Goal: Task Accomplishment & Management: Use online tool/utility

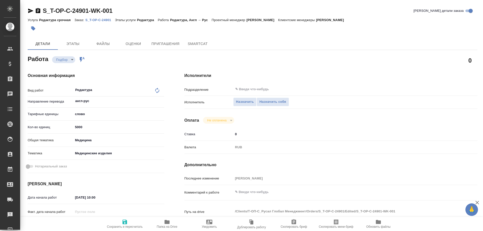
type textarea "x"
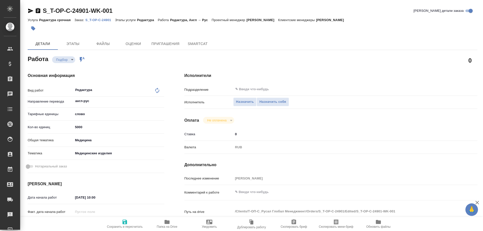
type textarea "x"
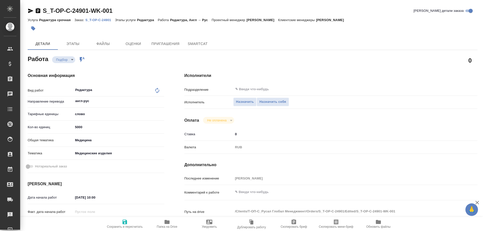
type textarea "x"
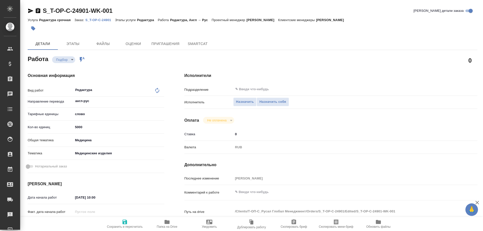
type textarea "x"
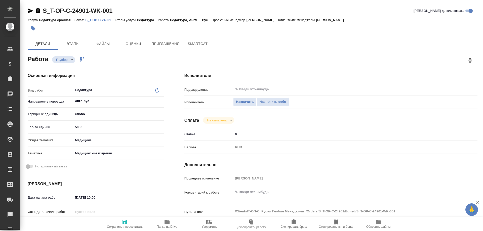
type textarea "x"
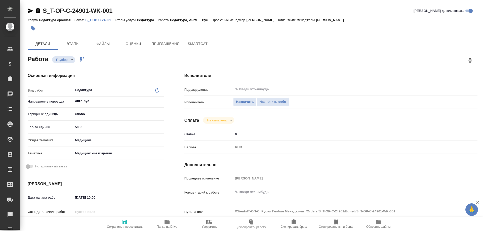
type textarea "x"
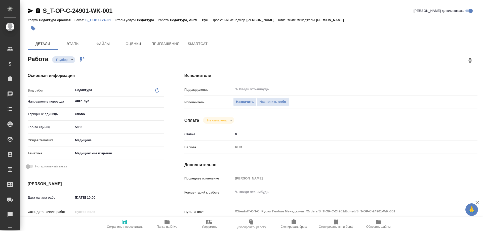
type textarea "x"
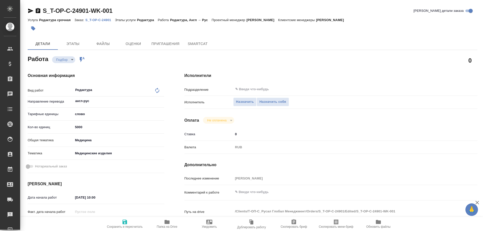
type textarea "x"
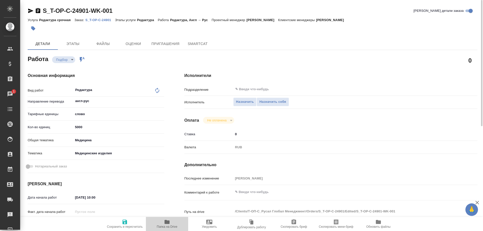
click at [166, 224] on icon "button" at bounding box center [167, 222] width 5 height 4
